Goal: Task Accomplishment & Management: Manage account settings

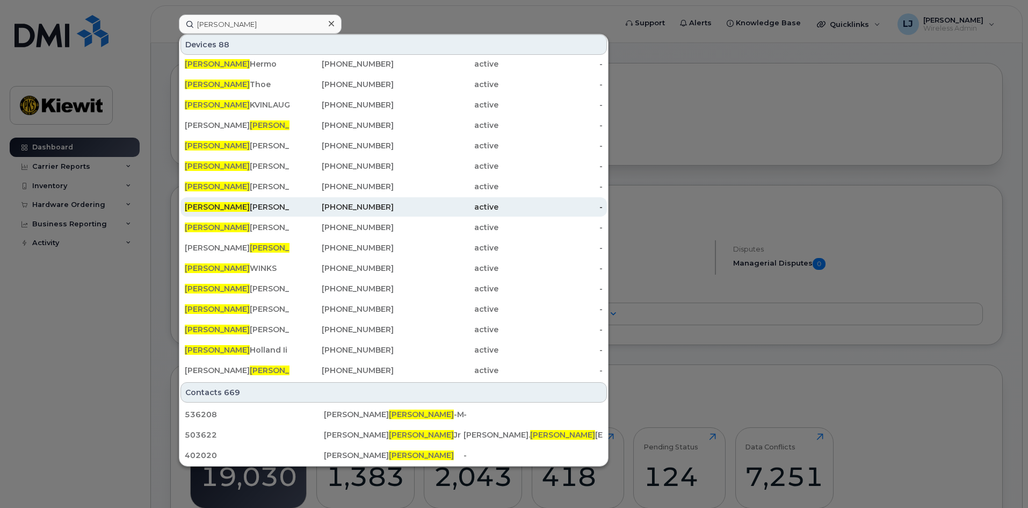
scroll to position [54, 0]
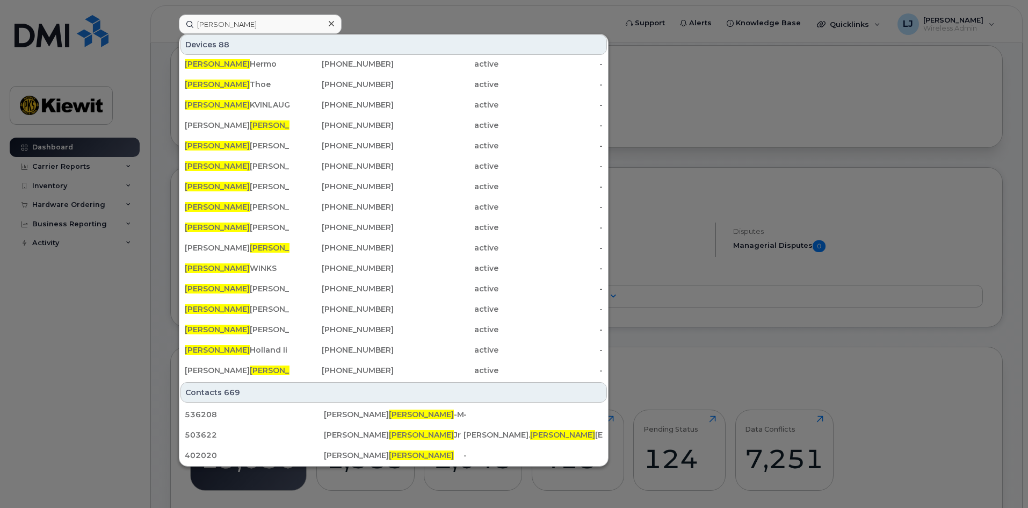
drag, startPoint x: 211, startPoint y: 19, endPoint x: 187, endPoint y: 13, distance: 23.7
click at [187, 15] on div "douglas Devices 88 Douglas Robey 402-957-0886 active - Douglas Foster 208-589-5…" at bounding box center [394, 24] width 448 height 19
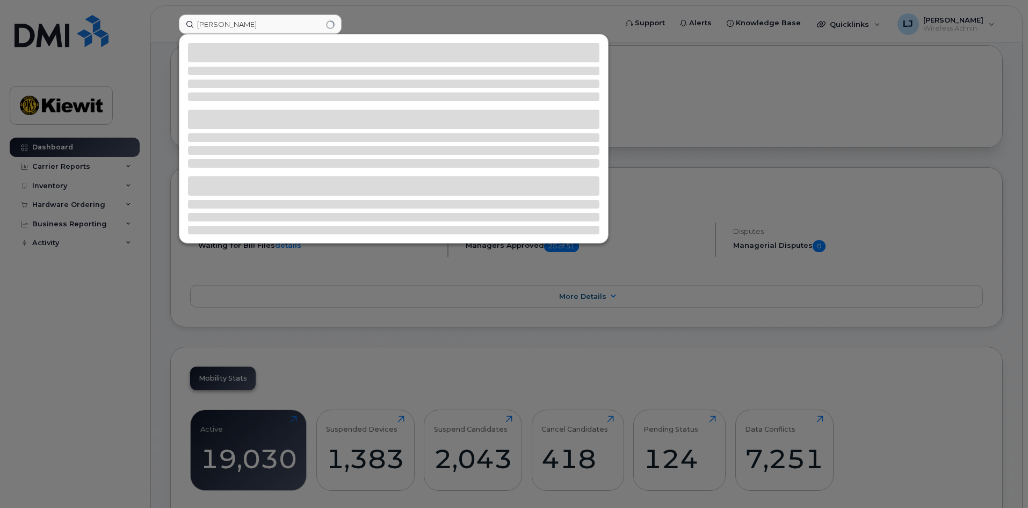
scroll to position [0, 0]
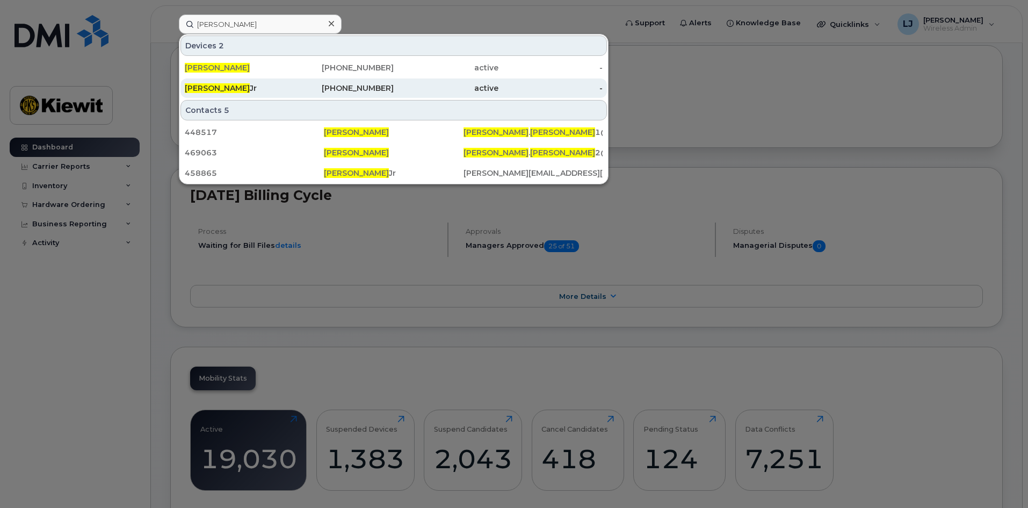
type input "william douglas"
click at [258, 84] on div "William Douglas Jr" at bounding box center [237, 88] width 105 height 11
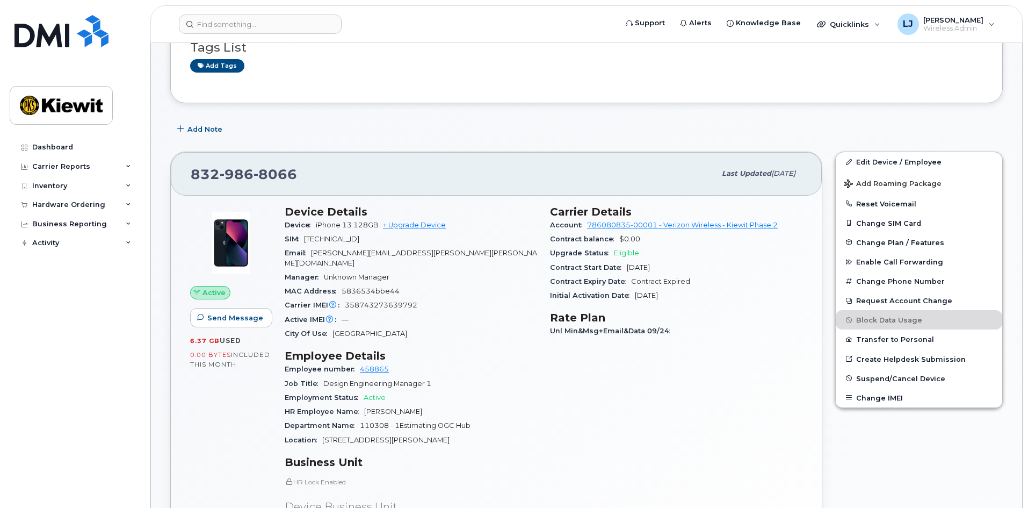
scroll to position [98, 0]
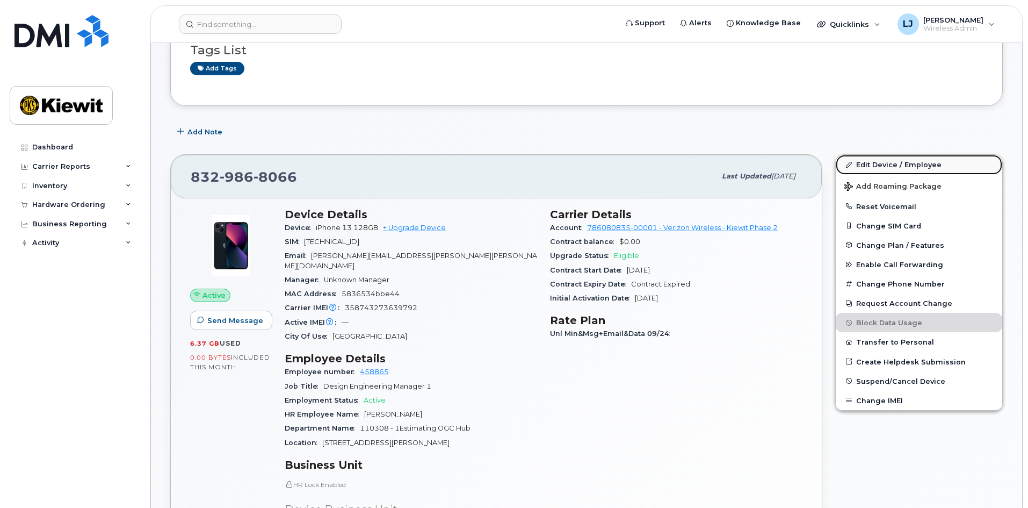
click at [892, 162] on link "Edit Device / Employee" at bounding box center [919, 164] width 166 height 19
click at [871, 166] on link "Edit Device / Employee" at bounding box center [919, 164] width 166 height 19
